Goal: Task Accomplishment & Management: Manage account settings

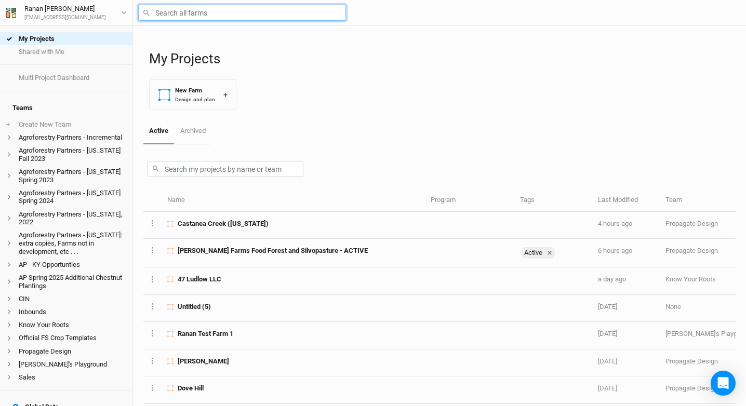
click at [183, 9] on input "text" at bounding box center [242, 13] width 208 height 16
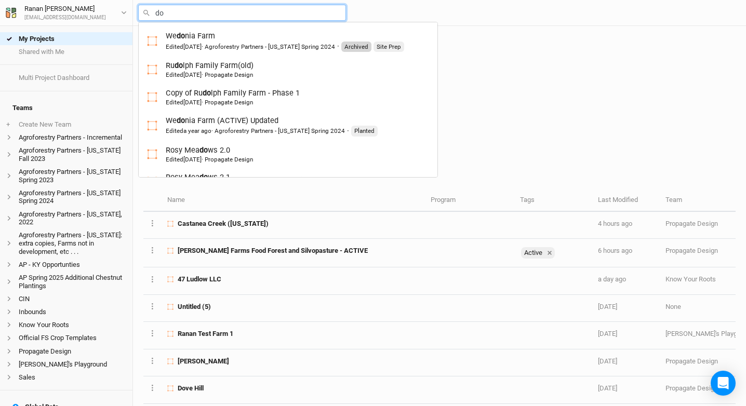
type input "dov"
type input "dove Hill"
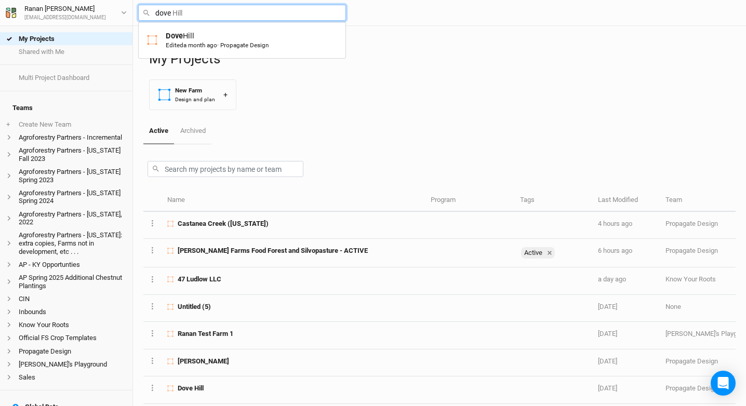
type input "Dove Hill"
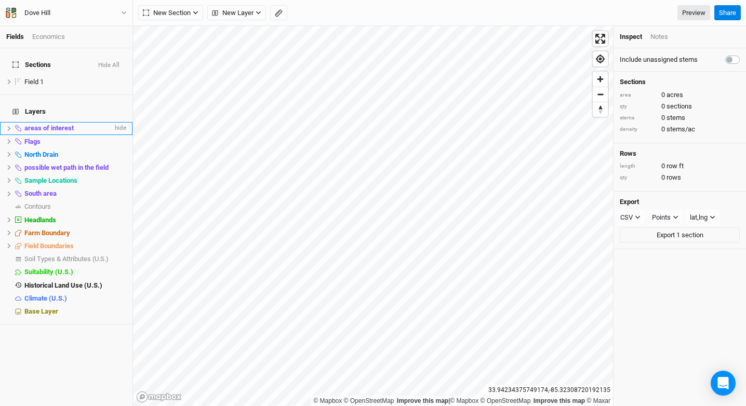
click at [51, 124] on span "areas of interest" at bounding box center [48, 128] width 49 height 8
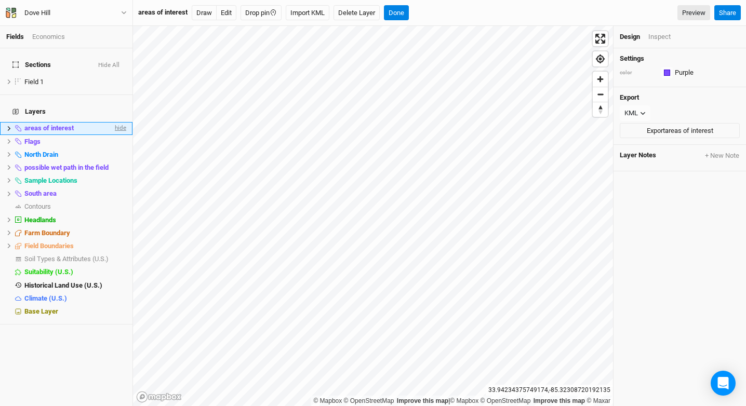
click at [113, 122] on span "hide" at bounding box center [120, 128] width 14 height 13
click at [110, 122] on span "show" at bounding box center [118, 128] width 17 height 13
click at [113, 122] on span "hide" at bounding box center [120, 128] width 14 height 13
click at [110, 122] on span "show" at bounding box center [118, 128] width 17 height 13
click at [359, 11] on button "Delete Layer" at bounding box center [357, 13] width 46 height 16
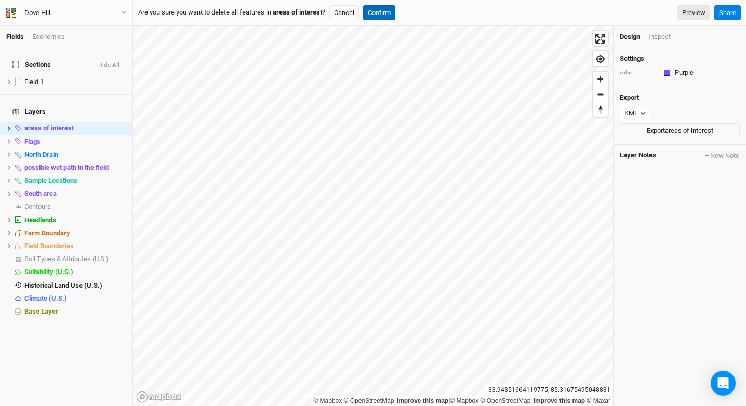
click at [393, 12] on button "Confirm" at bounding box center [379, 13] width 32 height 16
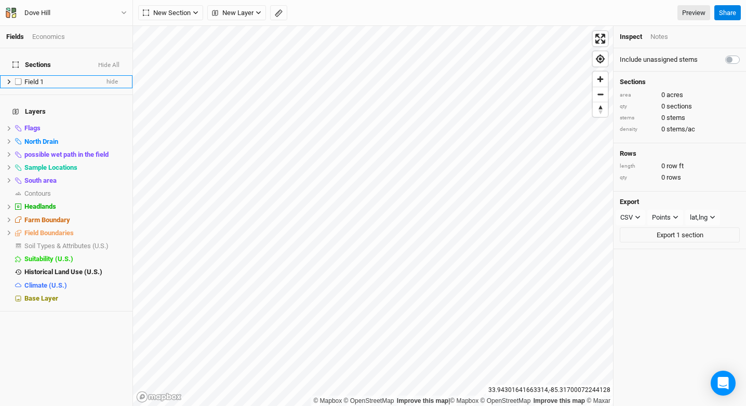
click at [55, 78] on div "Field 1" at bounding box center [61, 82] width 74 height 8
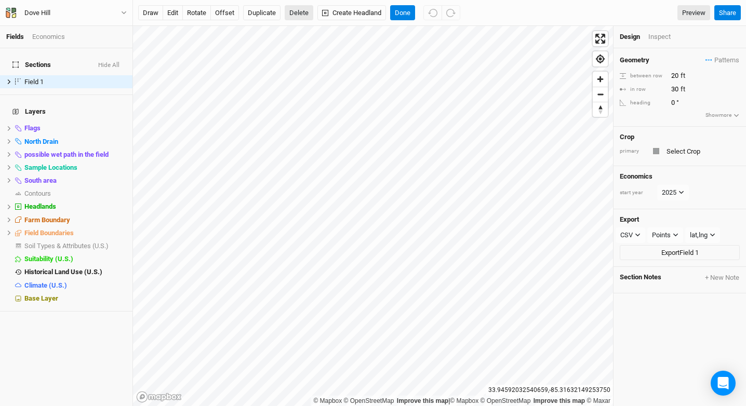
click at [293, 12] on button "Delete" at bounding box center [299, 13] width 29 height 16
click at [314, 12] on button "Confirm" at bounding box center [306, 13] width 32 height 16
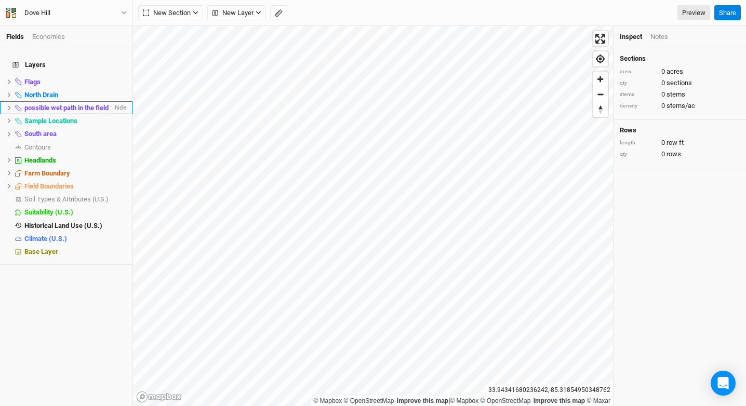
click at [76, 104] on span "possible wet path in the field" at bounding box center [66, 108] width 84 height 8
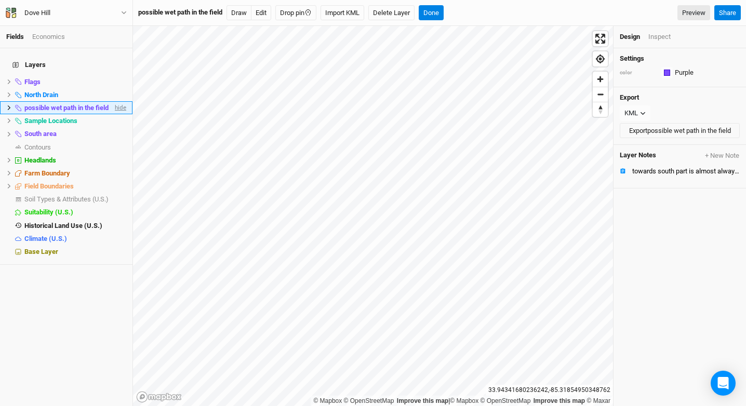
click at [113, 101] on span "hide" at bounding box center [120, 107] width 14 height 13
click at [87, 104] on span "possible wet path in the field" at bounding box center [66, 108] width 84 height 8
click at [401, 12] on button "Delete Layer" at bounding box center [392, 13] width 46 height 16
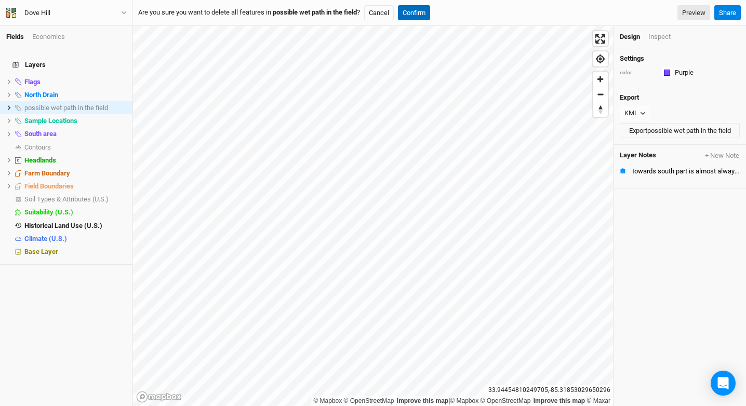
click at [424, 12] on button "Confirm" at bounding box center [414, 13] width 32 height 16
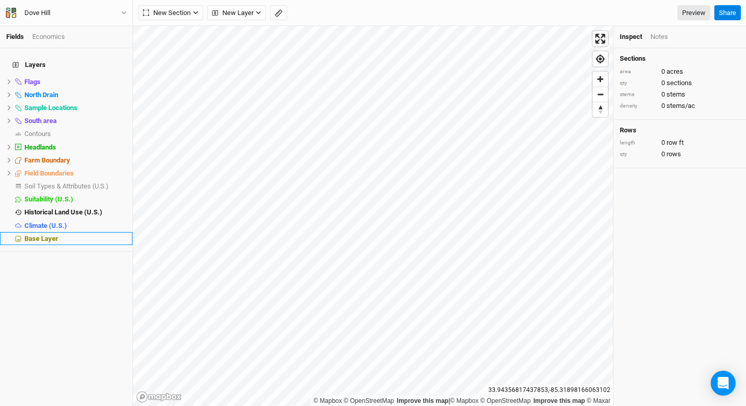
click at [63, 235] on div "Base Layer" at bounding box center [75, 239] width 102 height 8
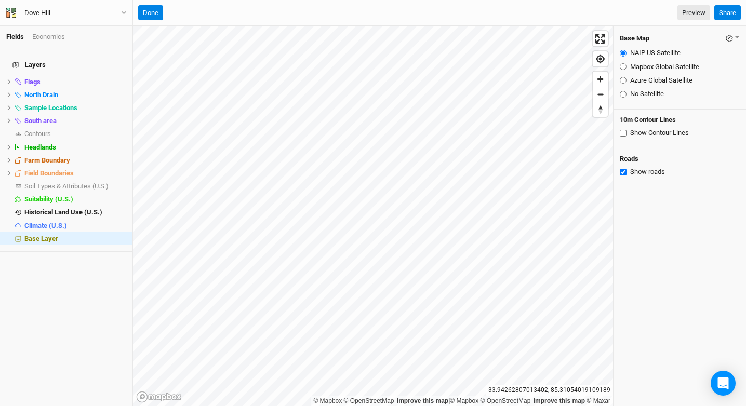
click at [663, 65] on label "Mapbox Global Satellite" at bounding box center [664, 66] width 69 height 9
click at [627, 65] on input "Mapbox Global Satellite" at bounding box center [623, 66] width 7 height 7
radio input "true"
click at [662, 80] on label "Azure Global Satellite" at bounding box center [661, 80] width 62 height 9
click at [627, 80] on input "Azure Global Satellite" at bounding box center [623, 80] width 7 height 7
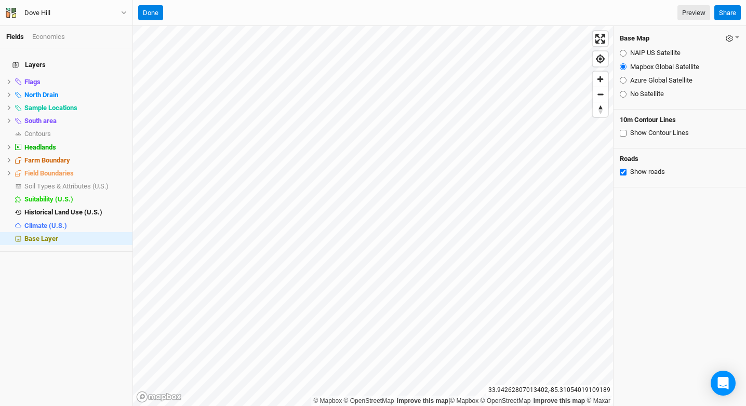
radio input "true"
click at [657, 69] on label "Mapbox Global Satellite" at bounding box center [664, 66] width 69 height 9
click at [627, 69] on input "Mapbox Global Satellite" at bounding box center [623, 66] width 7 height 7
radio input "true"
click at [657, 53] on label "NAIP US Satellite" at bounding box center [655, 52] width 50 height 9
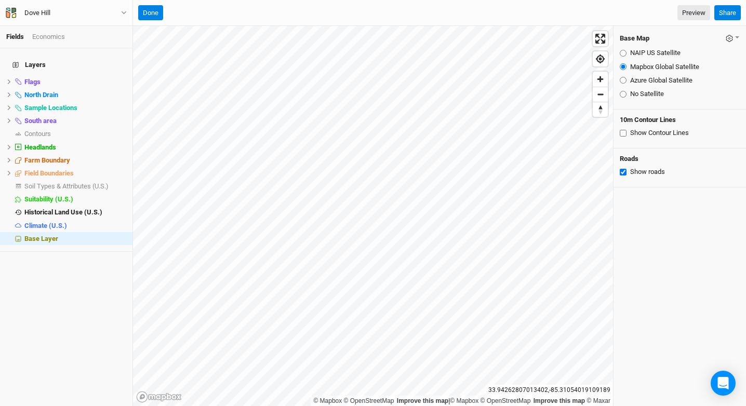
click at [627, 53] on input "NAIP US Satellite" at bounding box center [623, 53] width 7 height 7
radio input "true"
click at [651, 64] on label "Mapbox Global Satellite" at bounding box center [664, 66] width 69 height 9
click at [627, 64] on input "Mapbox Global Satellite" at bounding box center [623, 66] width 7 height 7
radio input "true"
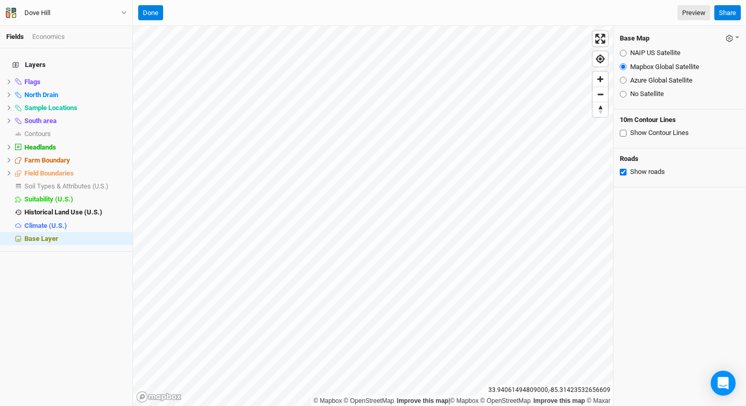
click at [659, 52] on label "NAIP US Satellite" at bounding box center [655, 52] width 50 height 9
click at [627, 52] on input "NAIP US Satellite" at bounding box center [623, 53] width 7 height 7
radio input "true"
click at [651, 83] on label "Azure Global Satellite" at bounding box center [661, 80] width 62 height 9
click at [627, 83] on input "Azure Global Satellite" at bounding box center [623, 80] width 7 height 7
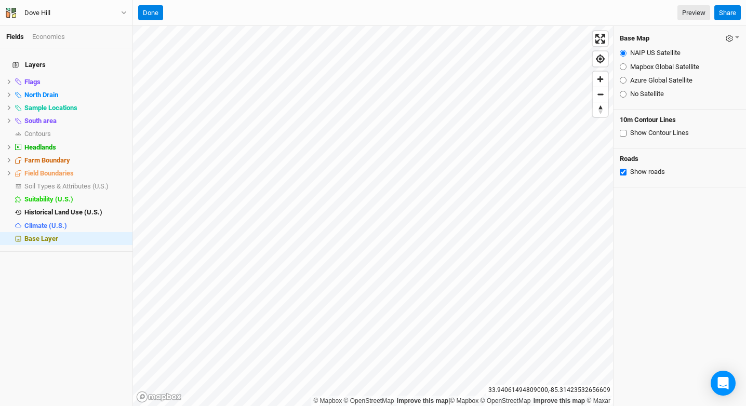
radio input "true"
click at [648, 55] on label "NAIP US Satellite" at bounding box center [655, 52] width 50 height 9
click at [627, 55] on input "NAIP US Satellite" at bounding box center [623, 53] width 7 height 7
radio input "true"
click at [645, 84] on label "Azure Global Satellite" at bounding box center [661, 80] width 62 height 9
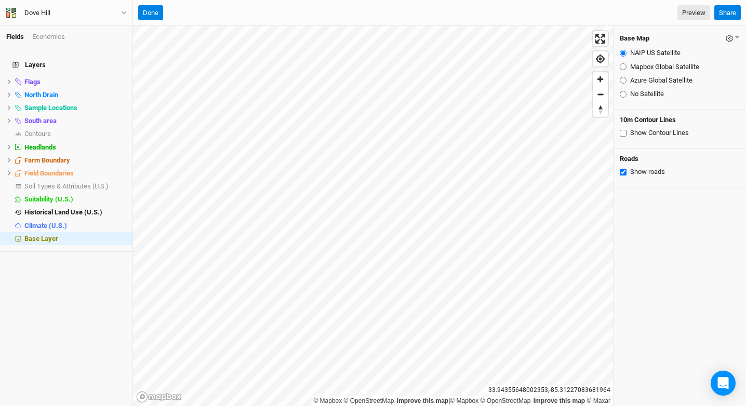
click at [627, 84] on input "Azure Global Satellite" at bounding box center [623, 80] width 7 height 7
radio input "true"
click at [726, 40] on icon "button" at bounding box center [729, 38] width 7 height 7
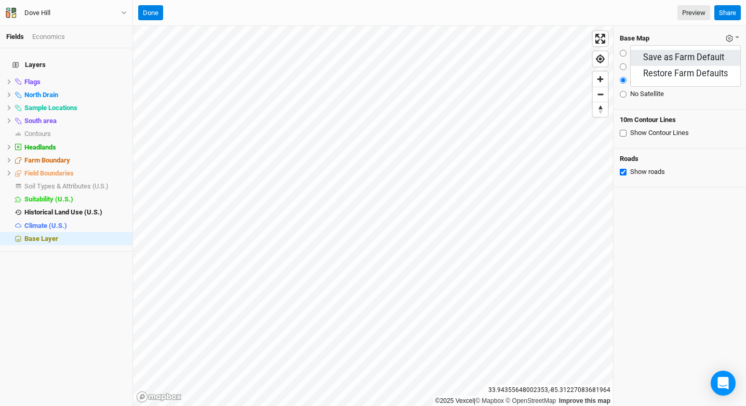
click at [690, 61] on button "Save as Farm Default" at bounding box center [686, 58] width 110 height 16
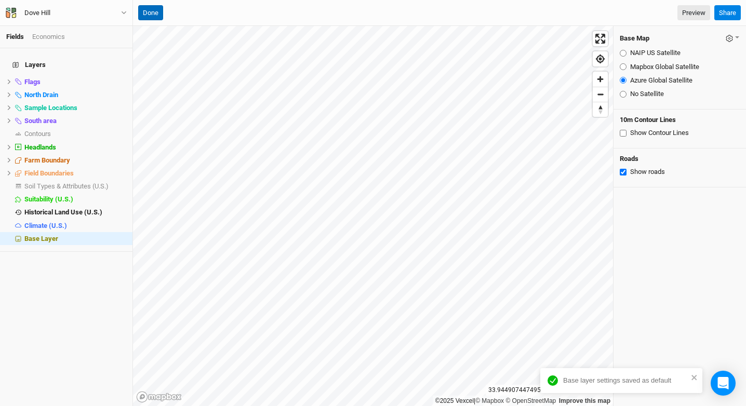
click at [154, 13] on button "Done" at bounding box center [150, 13] width 25 height 16
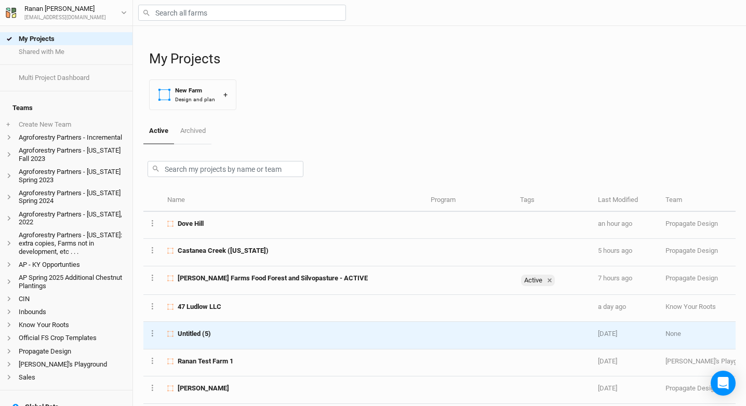
click at [214, 328] on td "Untitled (5)" at bounding box center [293, 335] width 263 height 27
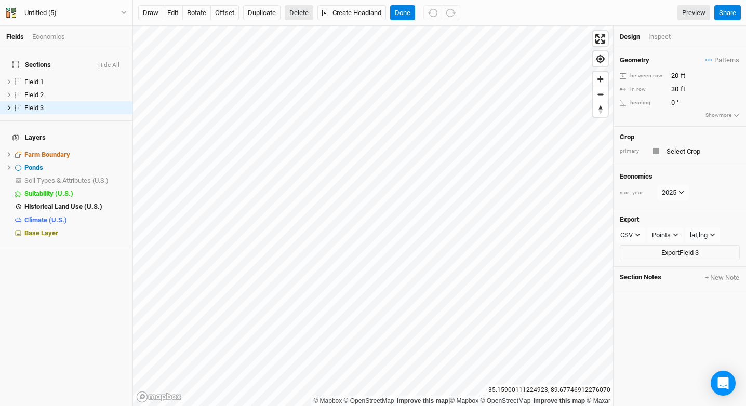
click at [303, 12] on button "Delete" at bounding box center [299, 13] width 29 height 16
click at [313, 13] on button "Confirm" at bounding box center [306, 13] width 32 height 16
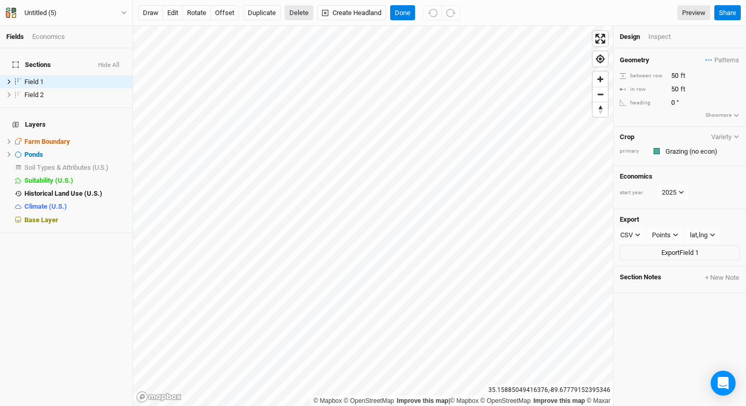
click at [298, 10] on button "Delete" at bounding box center [299, 13] width 29 height 16
click at [310, 7] on button "Confirm" at bounding box center [306, 13] width 32 height 16
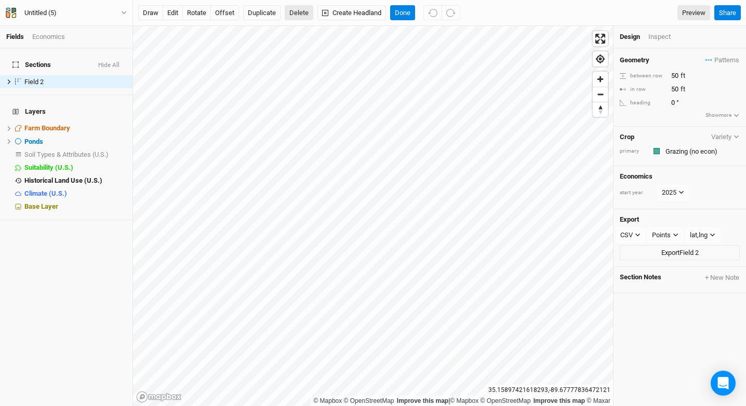
click at [298, 16] on button "Delete" at bounding box center [299, 13] width 29 height 16
click at [319, 10] on button "Confirm" at bounding box center [306, 13] width 32 height 16
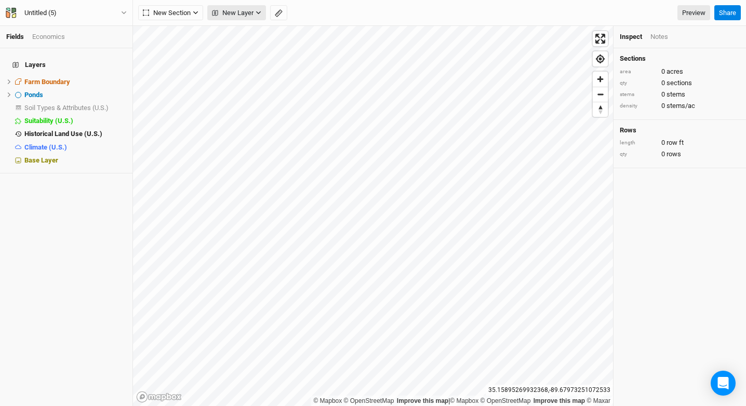
click at [235, 10] on span "New Layer" at bounding box center [233, 13] width 42 height 10
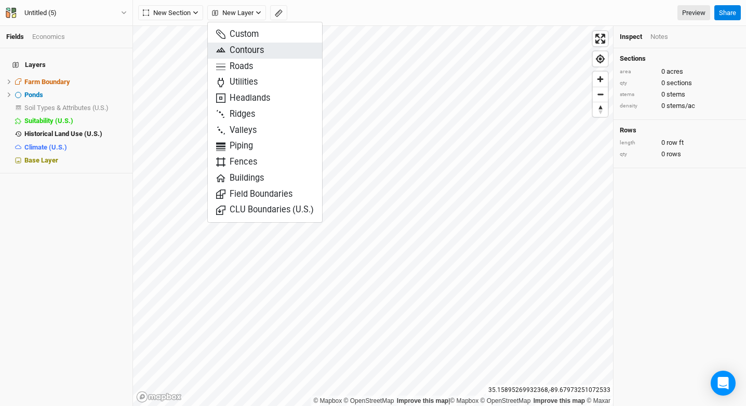
click at [252, 49] on span "Contours" at bounding box center [240, 51] width 48 height 12
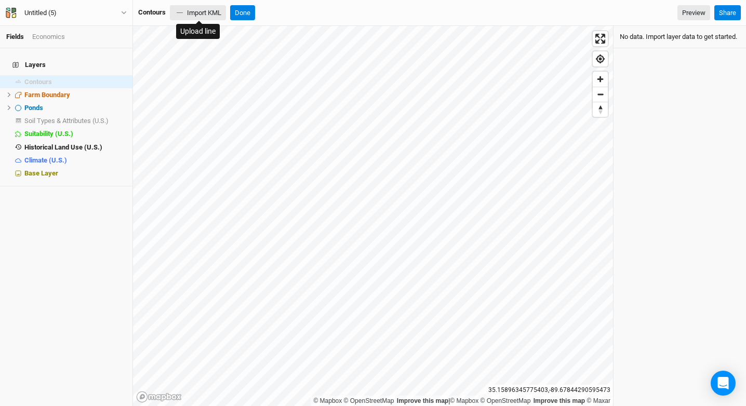
click at [214, 13] on button "Import KML" at bounding box center [198, 13] width 56 height 16
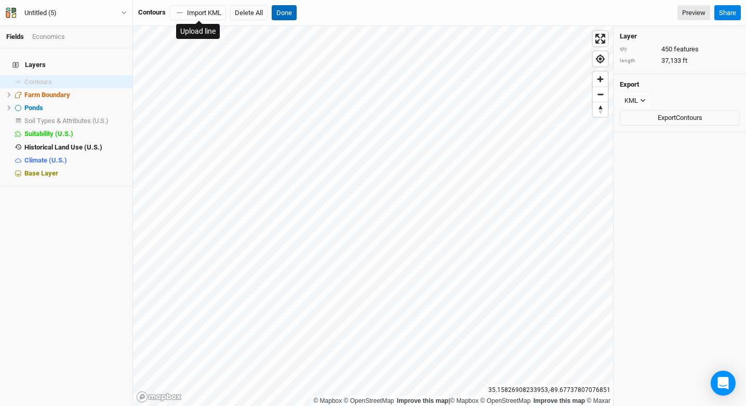
click at [285, 20] on button "Done" at bounding box center [284, 13] width 25 height 16
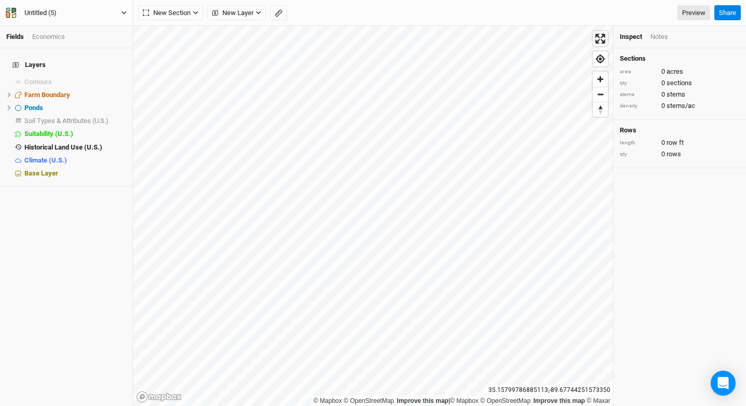
click at [109, 14] on button "Untitled (5)" at bounding box center [66, 12] width 122 height 11
click at [100, 42] on button "Project Settings" at bounding box center [86, 43] width 82 height 14
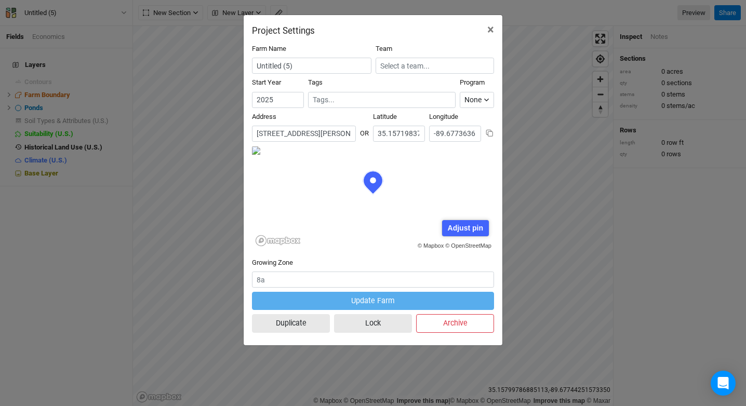
scroll to position [52, 121]
click at [291, 61] on input "Untitled (5)" at bounding box center [312, 66] width 120 height 16
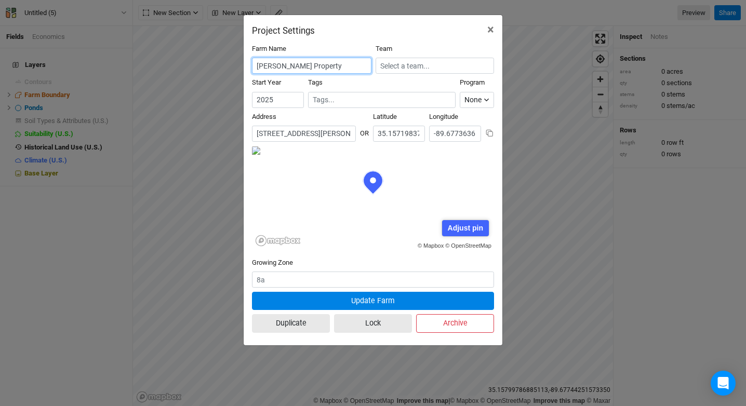
type input "[PERSON_NAME] Property"
click at [485, 129] on button at bounding box center [489, 133] width 9 height 9
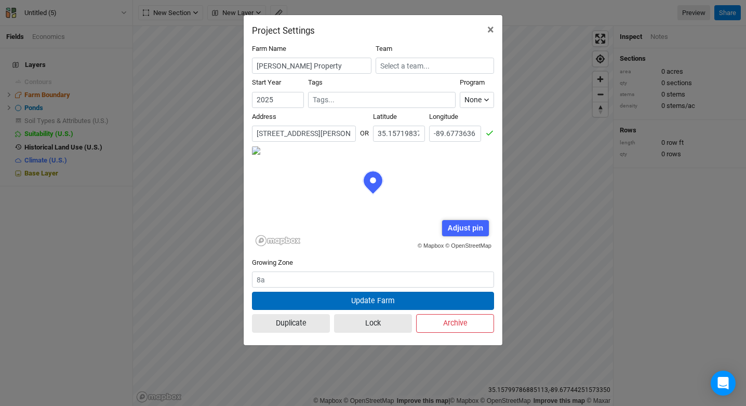
click at [398, 298] on button "Update Farm" at bounding box center [373, 301] width 242 height 18
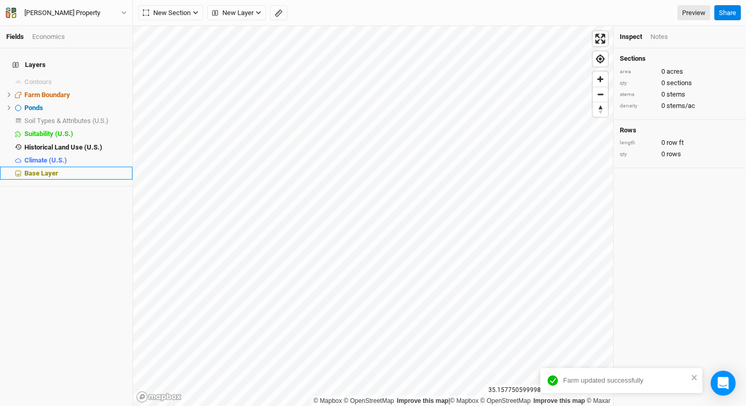
click at [87, 169] on div "Base Layer" at bounding box center [75, 173] width 102 height 8
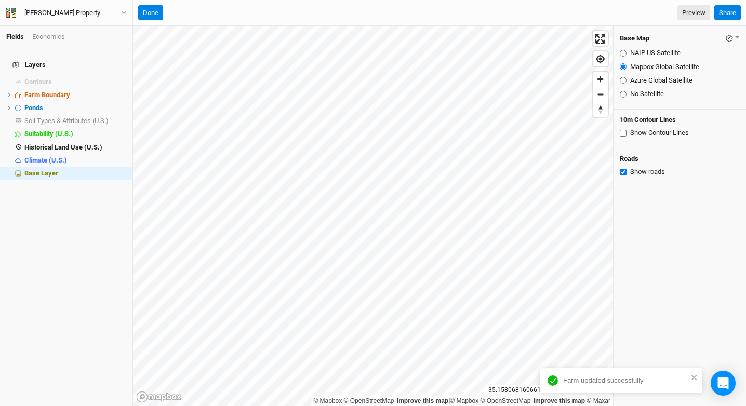
click at [647, 55] on label "NAIP US Satellite" at bounding box center [655, 52] width 50 height 9
click at [627, 55] on input "NAIP US Satellite" at bounding box center [623, 53] width 7 height 7
radio input "true"
click at [646, 66] on label "Mapbox Global Satellite" at bounding box center [664, 66] width 69 height 9
click at [627, 66] on input "Mapbox Global Satellite" at bounding box center [623, 66] width 7 height 7
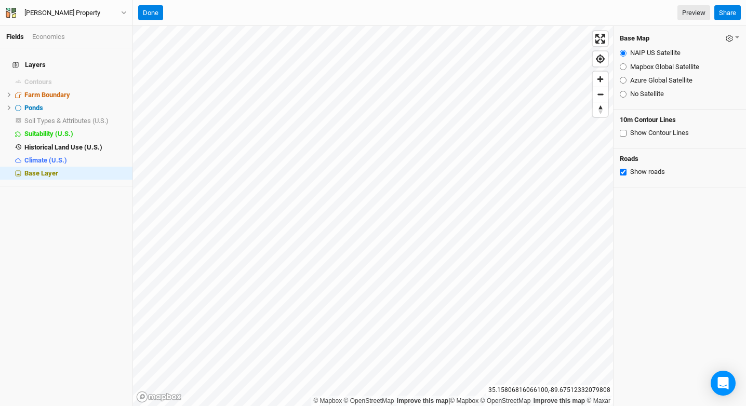
radio input "true"
click at [646, 83] on label "Azure Global Satellite" at bounding box center [661, 80] width 62 height 9
click at [627, 83] on input "Azure Global Satellite" at bounding box center [623, 80] width 7 height 7
radio input "true"
click at [120, 76] on span "hide" at bounding box center [120, 81] width 14 height 13
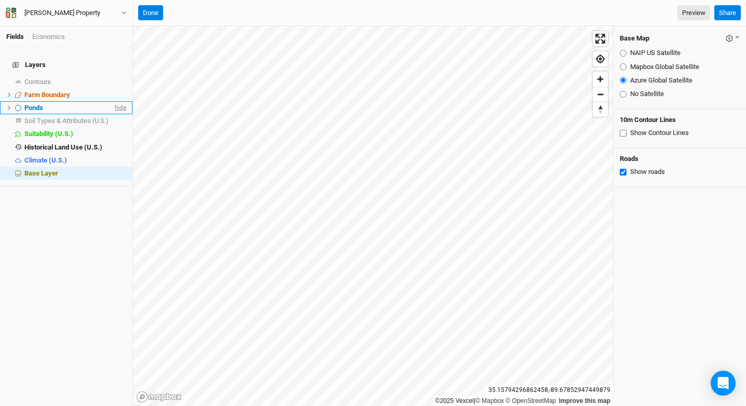
click at [119, 101] on span "hide" at bounding box center [120, 107] width 14 height 13
click at [649, 66] on label "Mapbox Global Satellite" at bounding box center [664, 66] width 69 height 9
click at [627, 66] on input "Mapbox Global Satellite" at bounding box center [623, 66] width 7 height 7
radio input "true"
click at [650, 54] on label "NAIP US Satellite" at bounding box center [655, 52] width 50 height 9
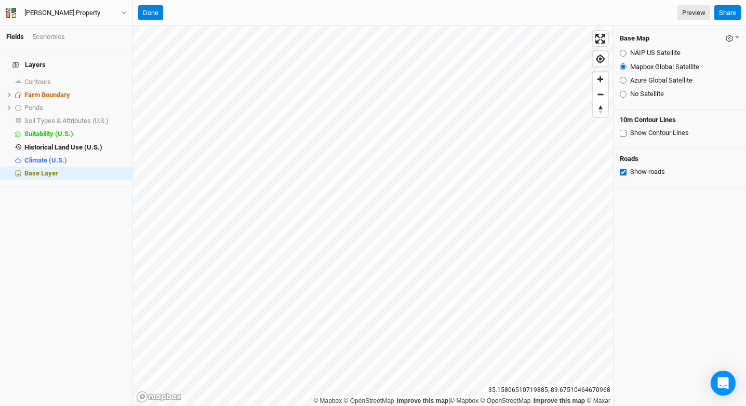
click at [627, 54] on input "NAIP US Satellite" at bounding box center [623, 53] width 7 height 7
radio input "true"
click at [649, 68] on label "Mapbox Global Satellite" at bounding box center [664, 66] width 69 height 9
click at [627, 68] on input "Mapbox Global Satellite" at bounding box center [623, 66] width 7 height 7
radio input "true"
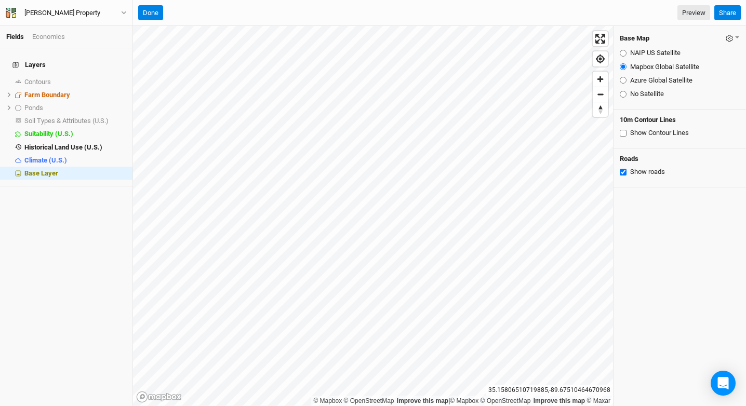
click at [647, 82] on label "Azure Global Satellite" at bounding box center [661, 80] width 62 height 9
click at [627, 82] on input "Azure Global Satellite" at bounding box center [623, 80] width 7 height 7
radio input "true"
click at [648, 74] on fieldset "NAIP US Satellite Mapbox Global Satellite Azure Global Satellite No Satellite" at bounding box center [680, 73] width 120 height 59
click at [648, 69] on label "Mapbox Global Satellite" at bounding box center [664, 66] width 69 height 9
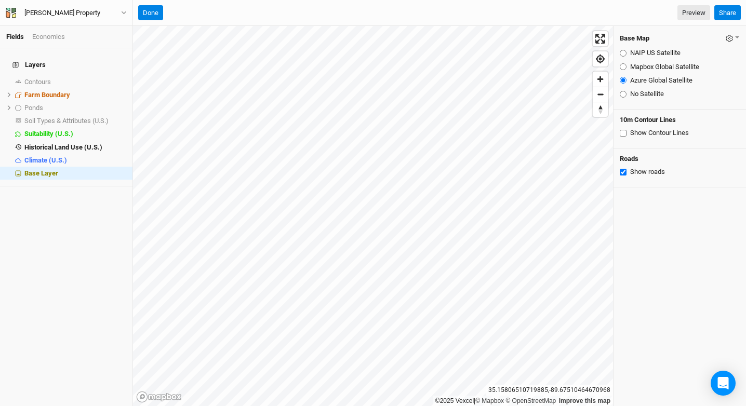
click at [627, 69] on input "Mapbox Global Satellite" at bounding box center [623, 66] width 7 height 7
radio input "true"
click at [650, 56] on label "NAIP US Satellite" at bounding box center [655, 52] width 50 height 9
click at [627, 56] on input "NAIP US Satellite" at bounding box center [623, 53] width 7 height 7
radio input "true"
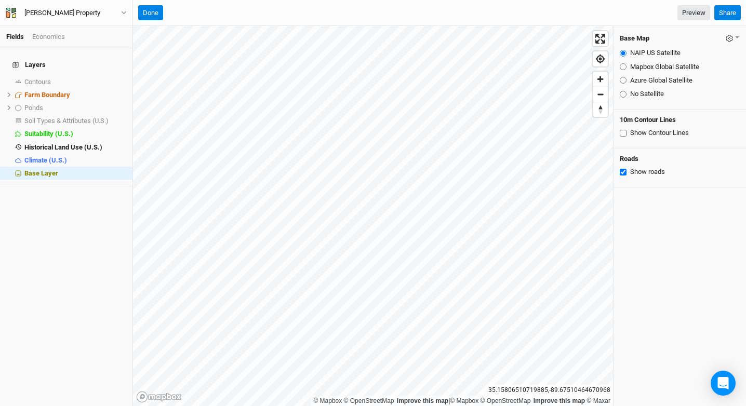
click at [646, 69] on label "Mapbox Global Satellite" at bounding box center [664, 66] width 69 height 9
click at [627, 69] on input "Mapbox Global Satellite" at bounding box center [623, 66] width 7 height 7
radio input "true"
click at [646, 79] on label "Azure Global Satellite" at bounding box center [661, 80] width 62 height 9
click at [627, 79] on input "Azure Global Satellite" at bounding box center [623, 80] width 7 height 7
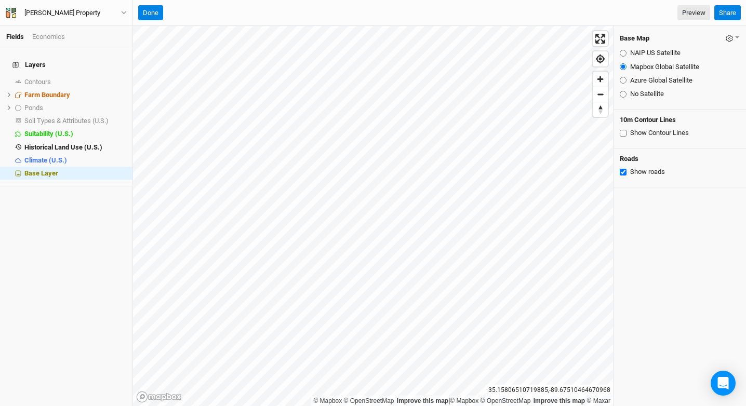
radio input "true"
click at [726, 37] on button "button" at bounding box center [733, 38] width 15 height 12
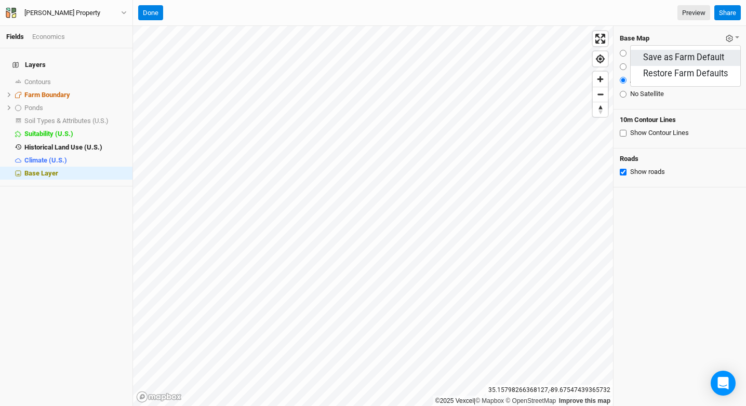
click at [716, 59] on button "Save as Farm Default" at bounding box center [686, 58] width 110 height 16
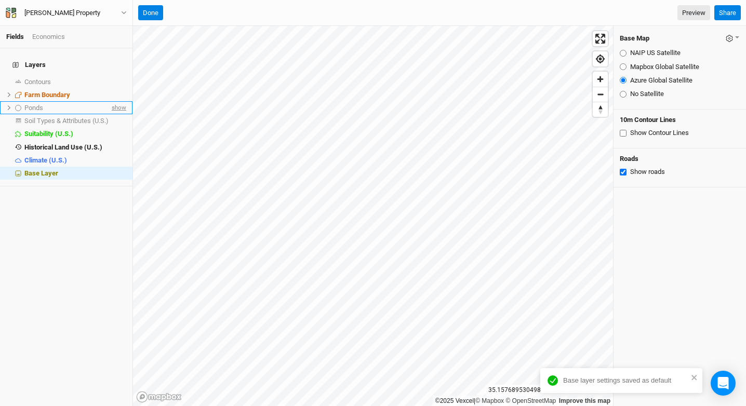
click at [120, 101] on span "show" at bounding box center [118, 107] width 17 height 13
click at [120, 101] on span "hide" at bounding box center [120, 107] width 14 height 13
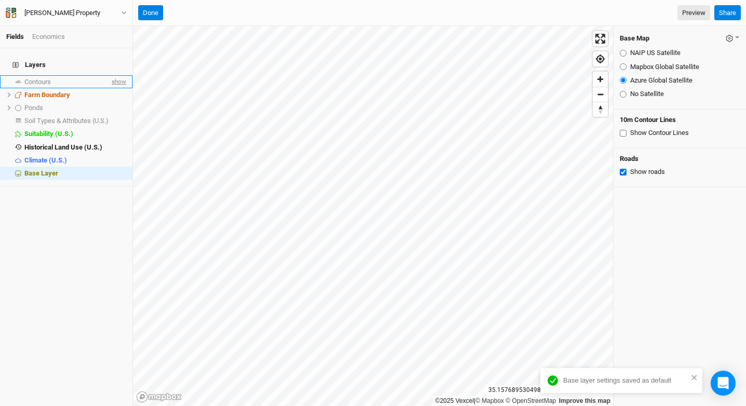
click at [118, 75] on span "show" at bounding box center [118, 81] width 17 height 13
